Goal: Register for event/course

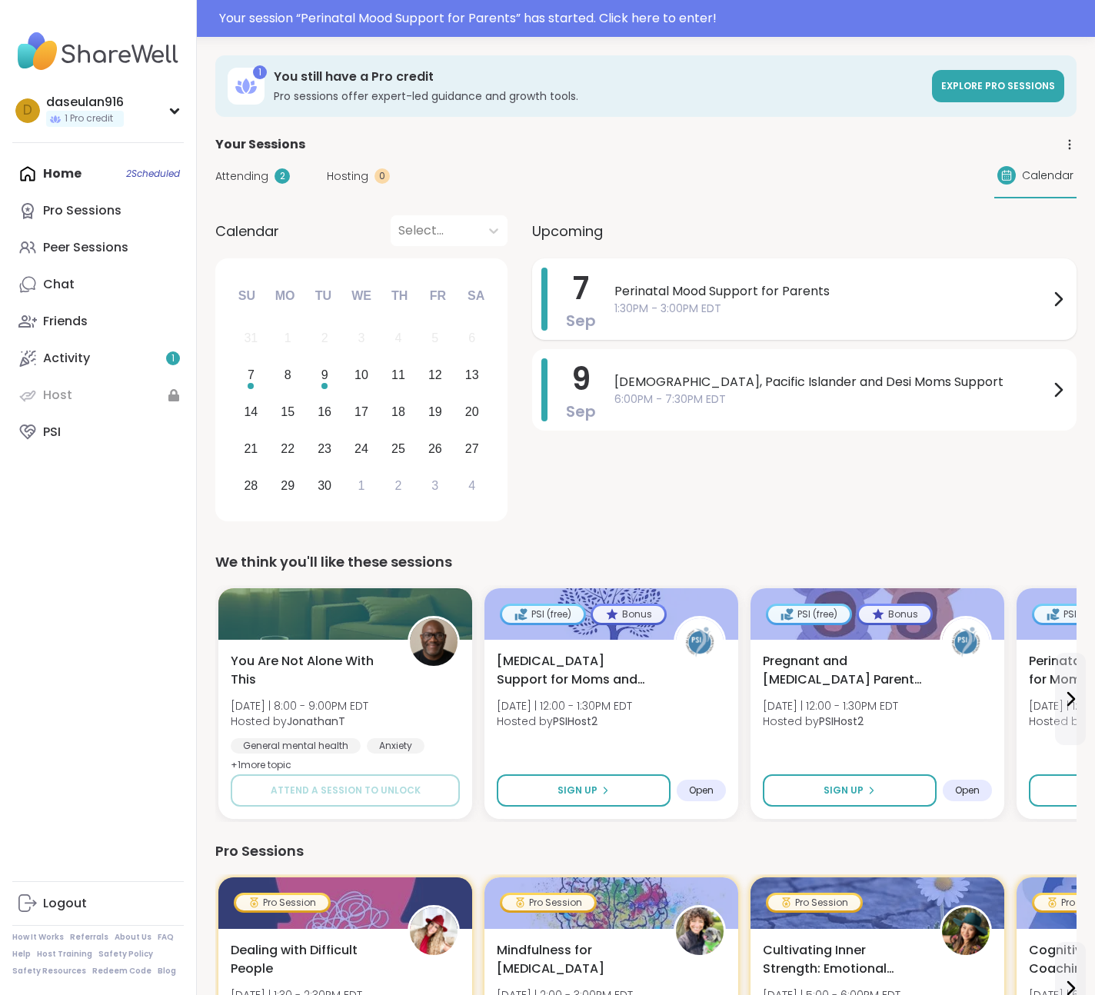
click at [707, 314] on span "1:30PM - 3:00PM EDT" at bounding box center [832, 309] width 435 height 16
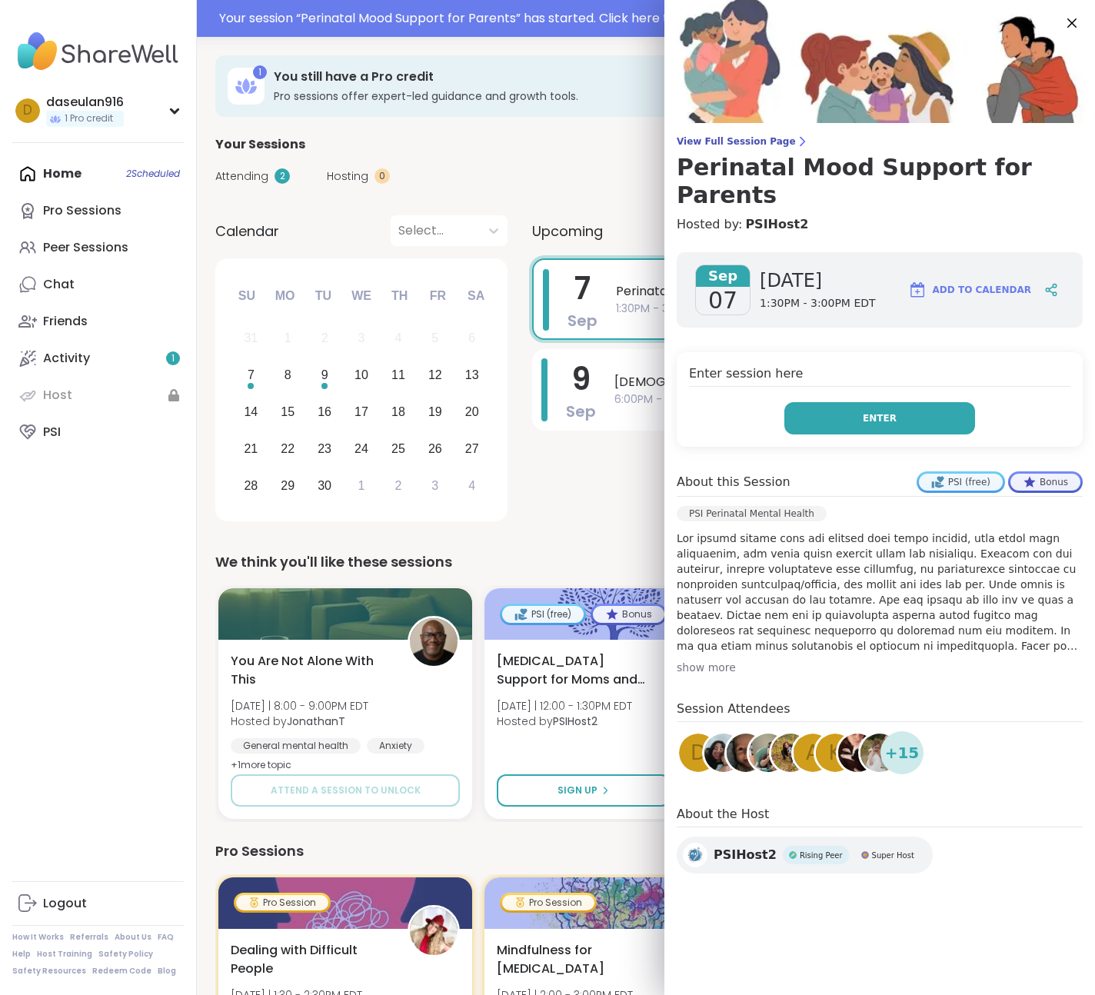
click at [859, 402] on button "Enter" at bounding box center [880, 418] width 191 height 32
click at [1073, 24] on icon at bounding box center [1073, 23] width 10 height 10
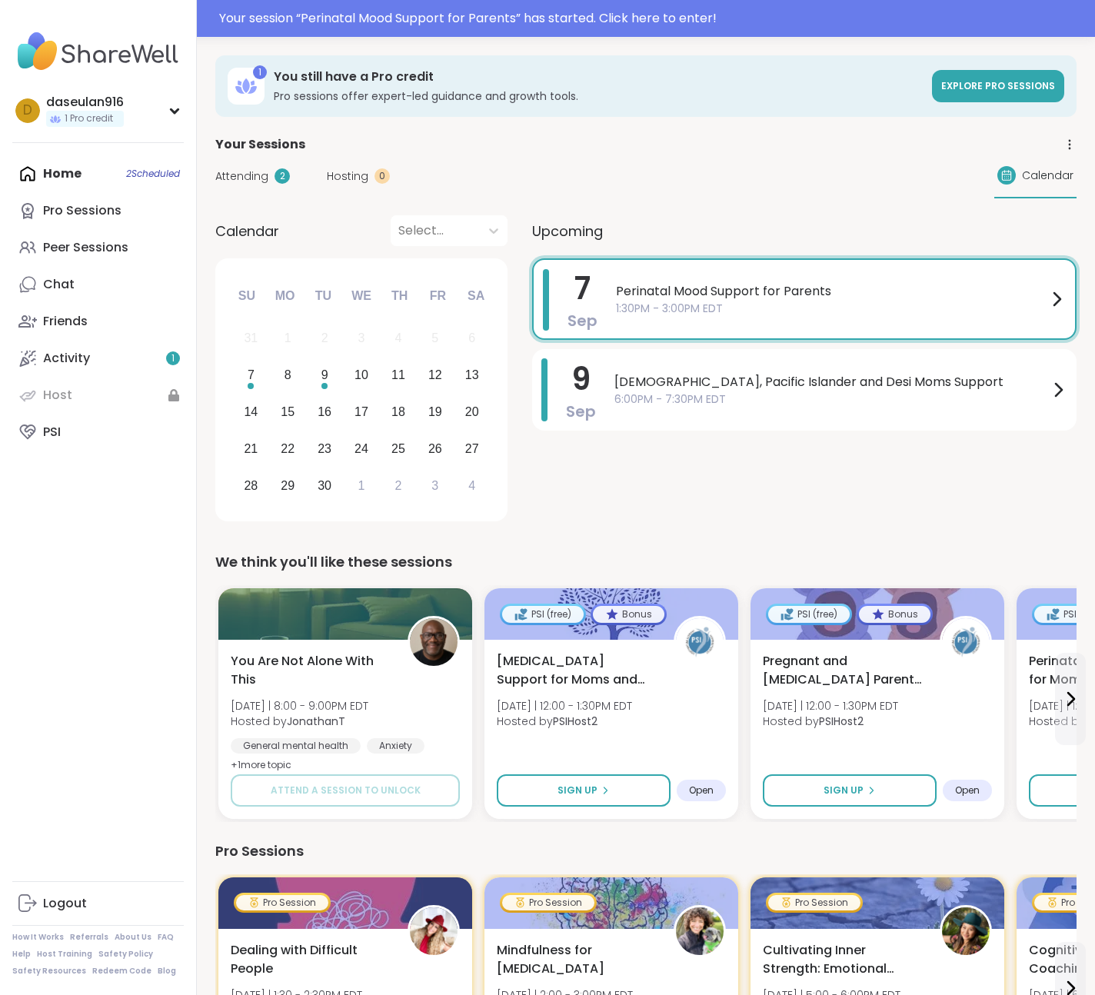
click at [225, 176] on span "Attending" at bounding box center [241, 176] width 53 height 16
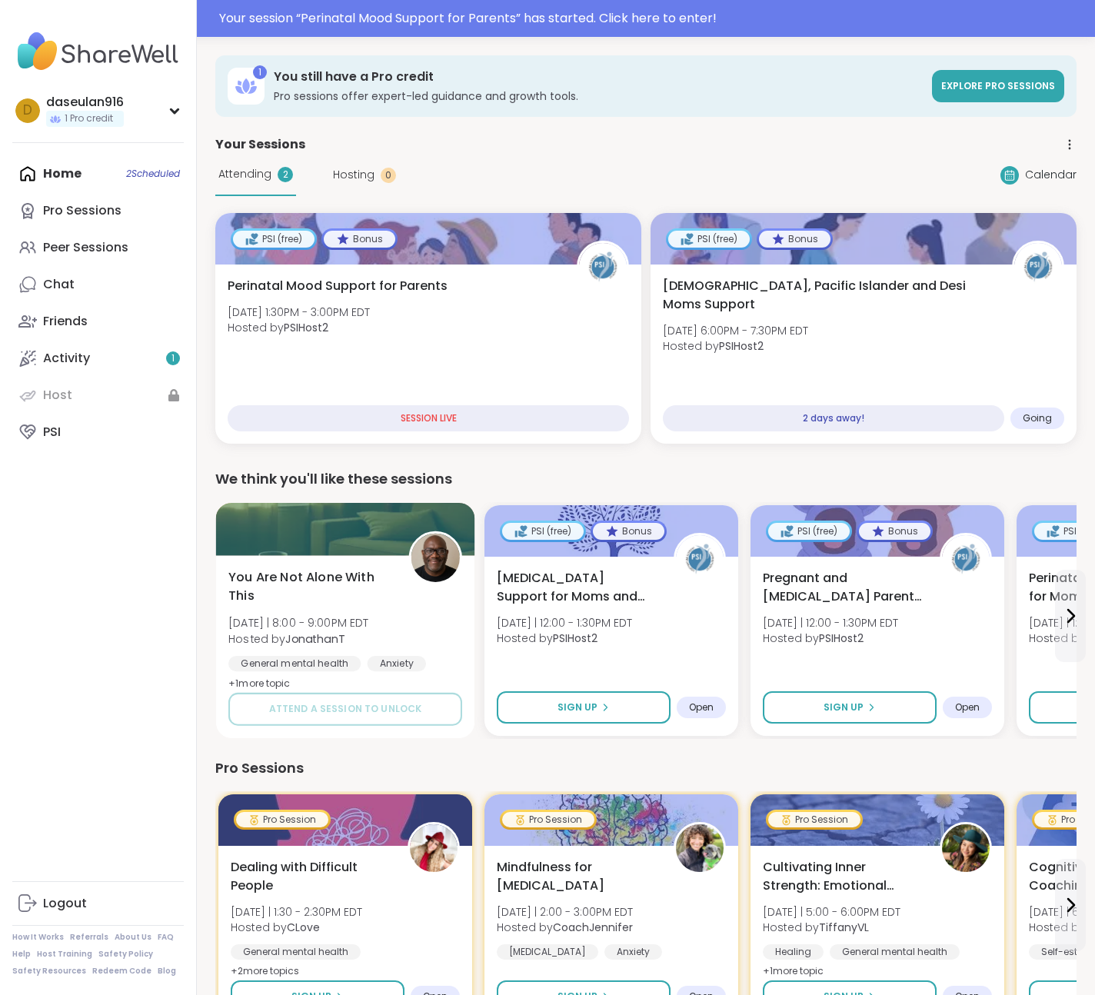
click at [315, 574] on span "You Are Not Alone With This" at bounding box center [309, 587] width 163 height 38
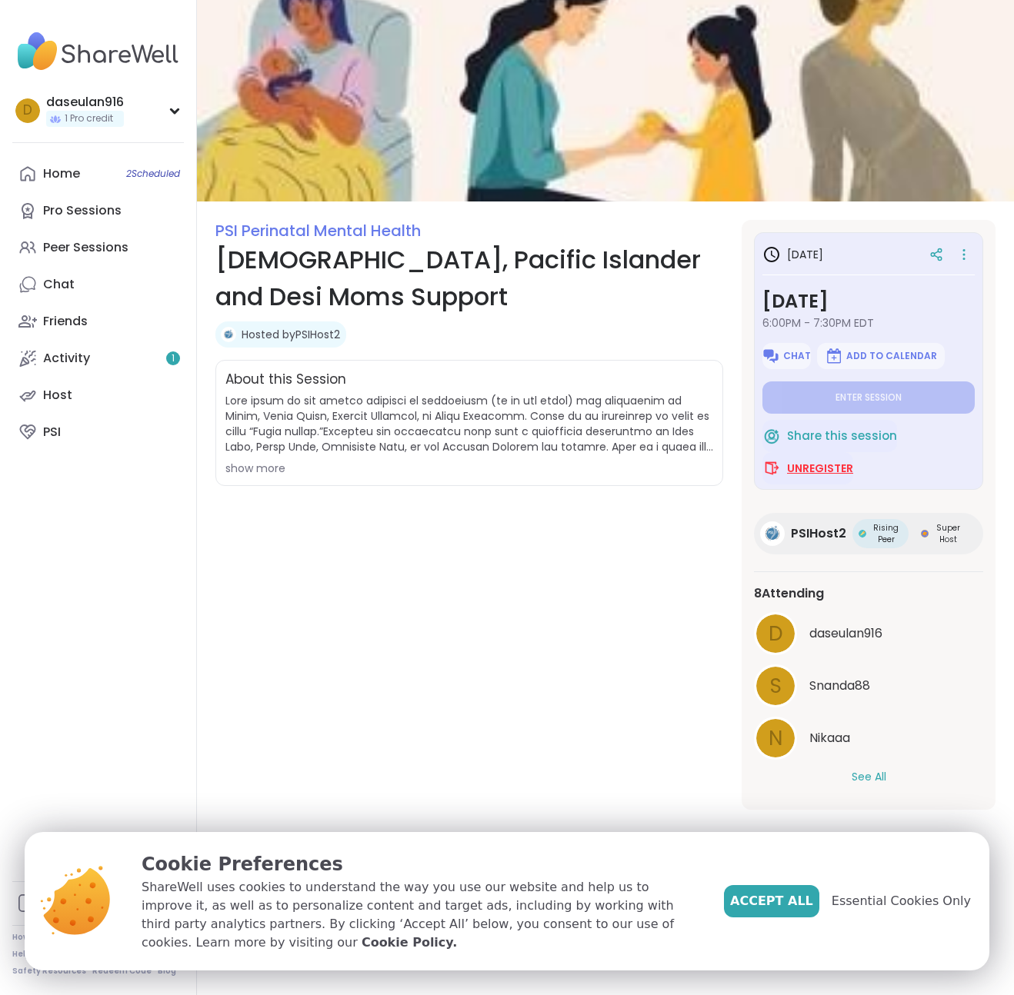
click at [826, 461] on span "Unregister" at bounding box center [820, 468] width 66 height 15
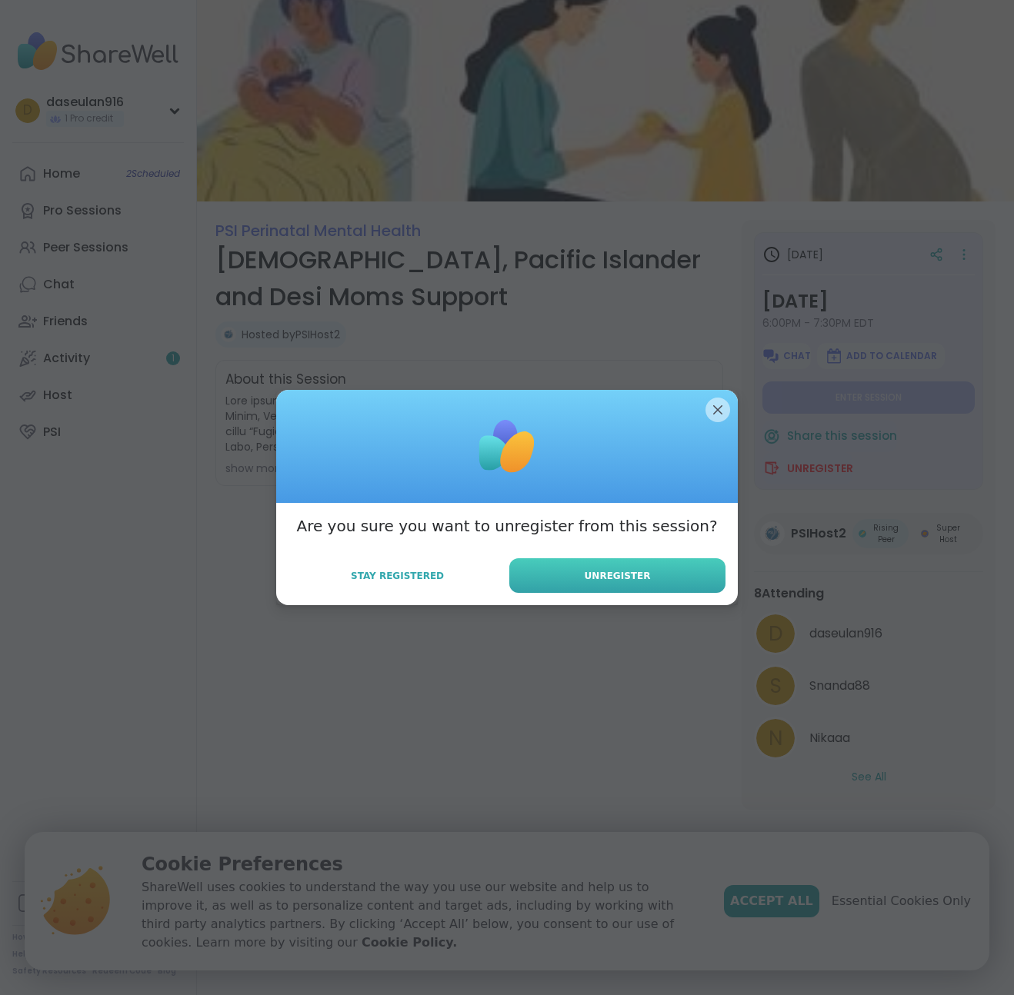
click at [635, 586] on button "Unregister" at bounding box center [617, 575] width 216 height 35
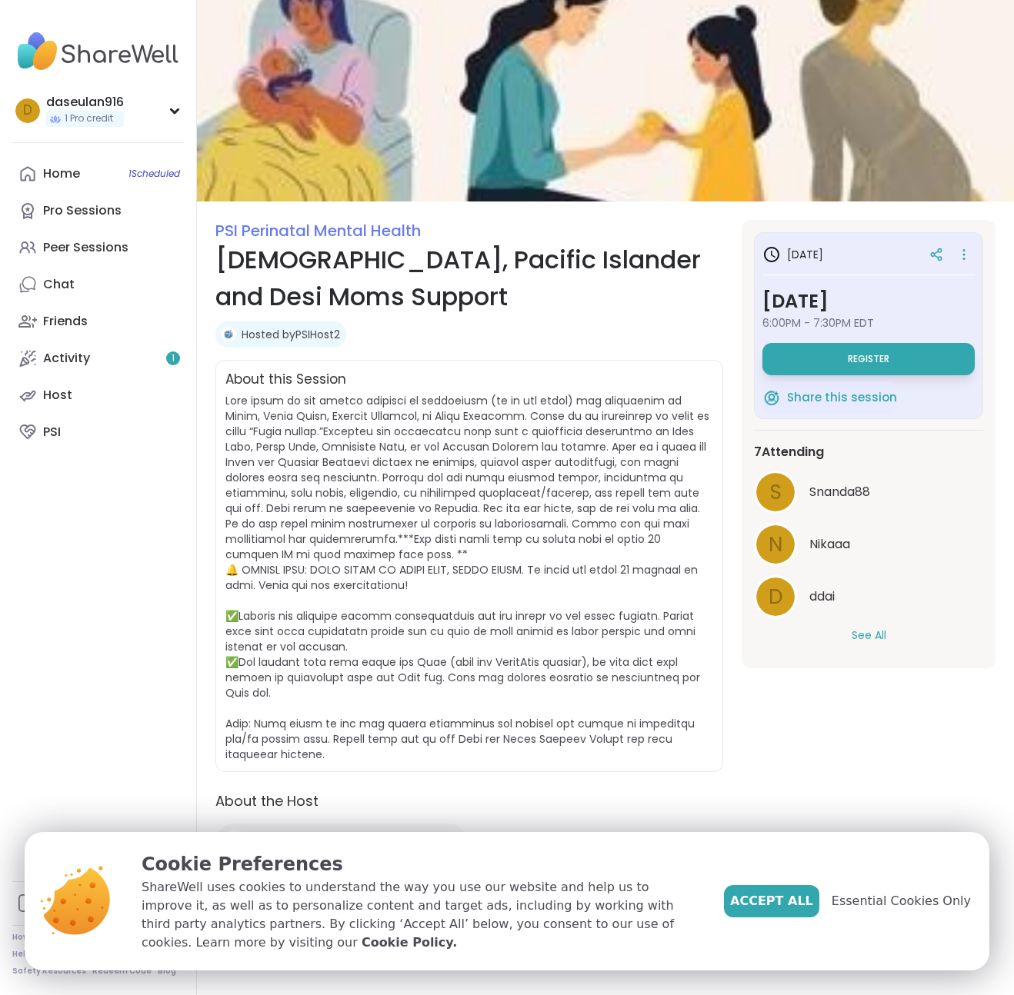
click at [863, 636] on button "See All" at bounding box center [868, 636] width 35 height 16
